Goal: Information Seeking & Learning: Understand process/instructions

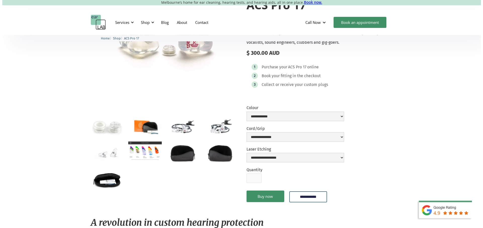
scroll to position [77, 0]
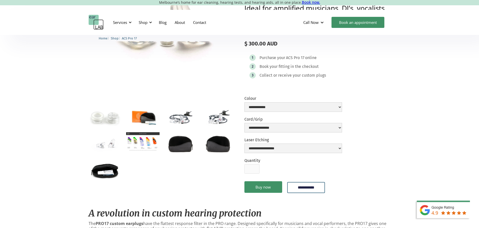
click at [184, 122] on img "open lightbox" at bounding box center [180, 117] width 33 height 22
click at [217, 122] on img "open lightbox" at bounding box center [217, 117] width 33 height 22
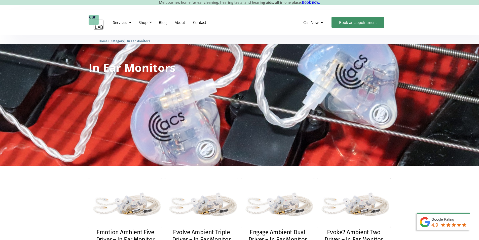
scroll to position [103, 0]
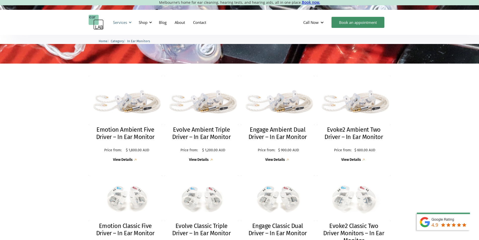
click at [124, 24] on div "Services" at bounding box center [120, 22] width 14 height 5
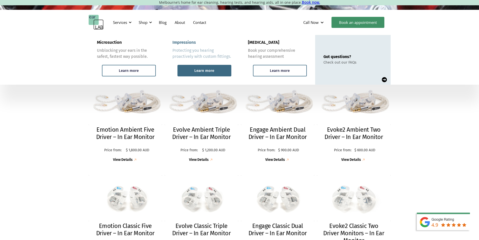
click at [198, 70] on div "Learn more" at bounding box center [204, 70] width 20 height 5
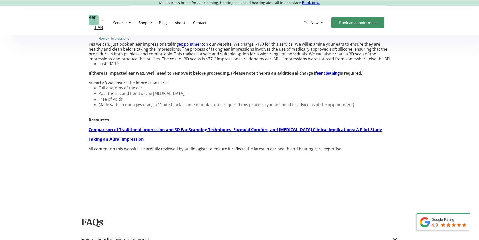
scroll to position [473, 0]
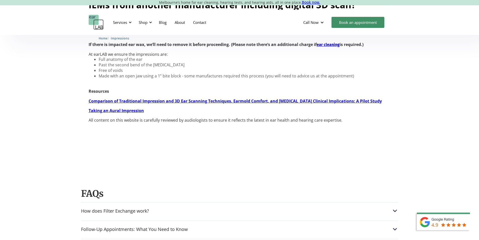
click at [122, 113] on strong "Taking an Aural Impression" at bounding box center [116, 111] width 55 height 6
